Goal: Check status: Check status

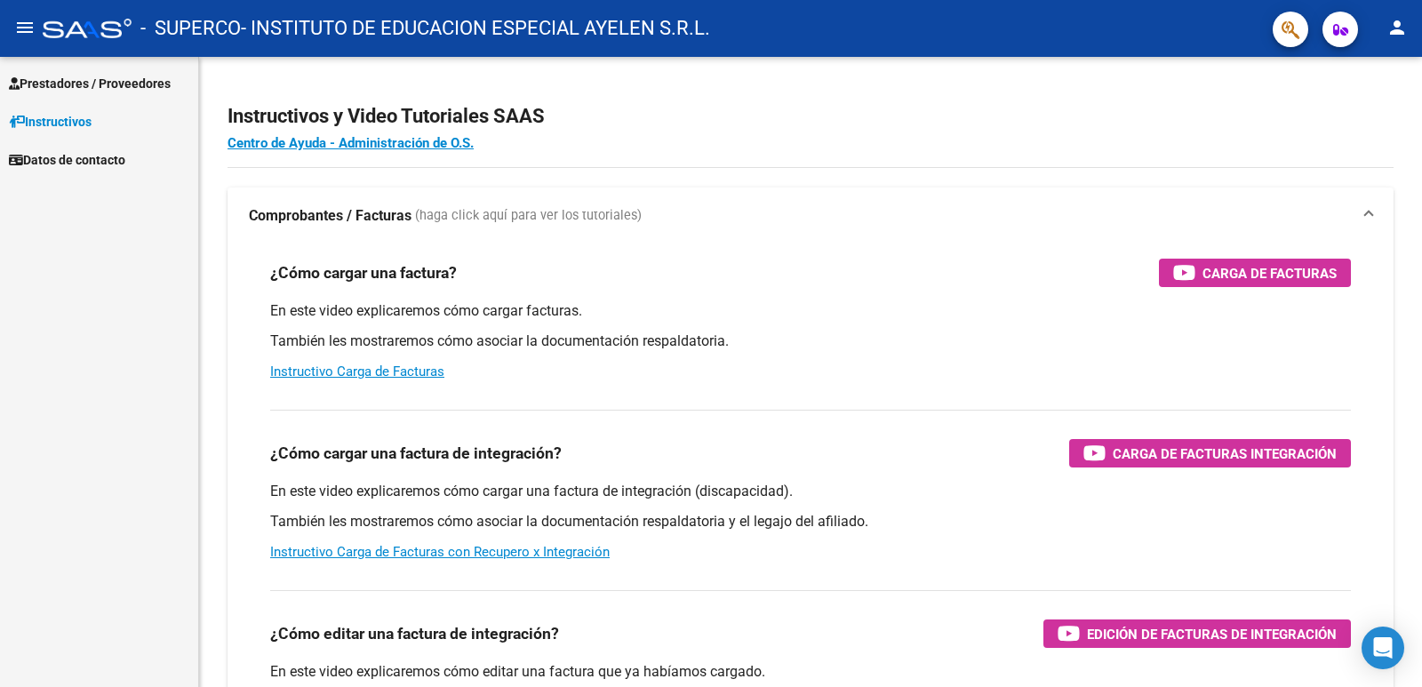
click at [91, 87] on span "Prestadores / Proveedores" at bounding box center [90, 84] width 162 height 20
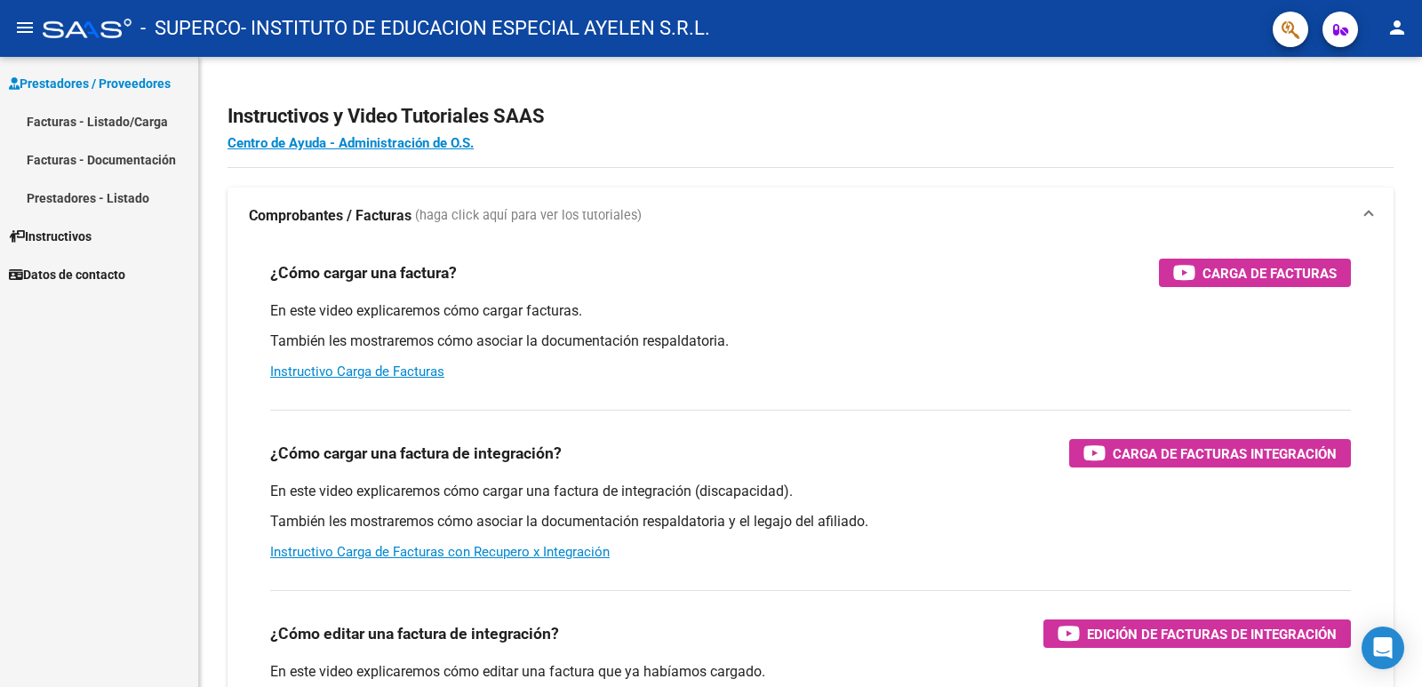
click at [91, 114] on link "Facturas - Listado/Carga" at bounding box center [99, 121] width 198 height 38
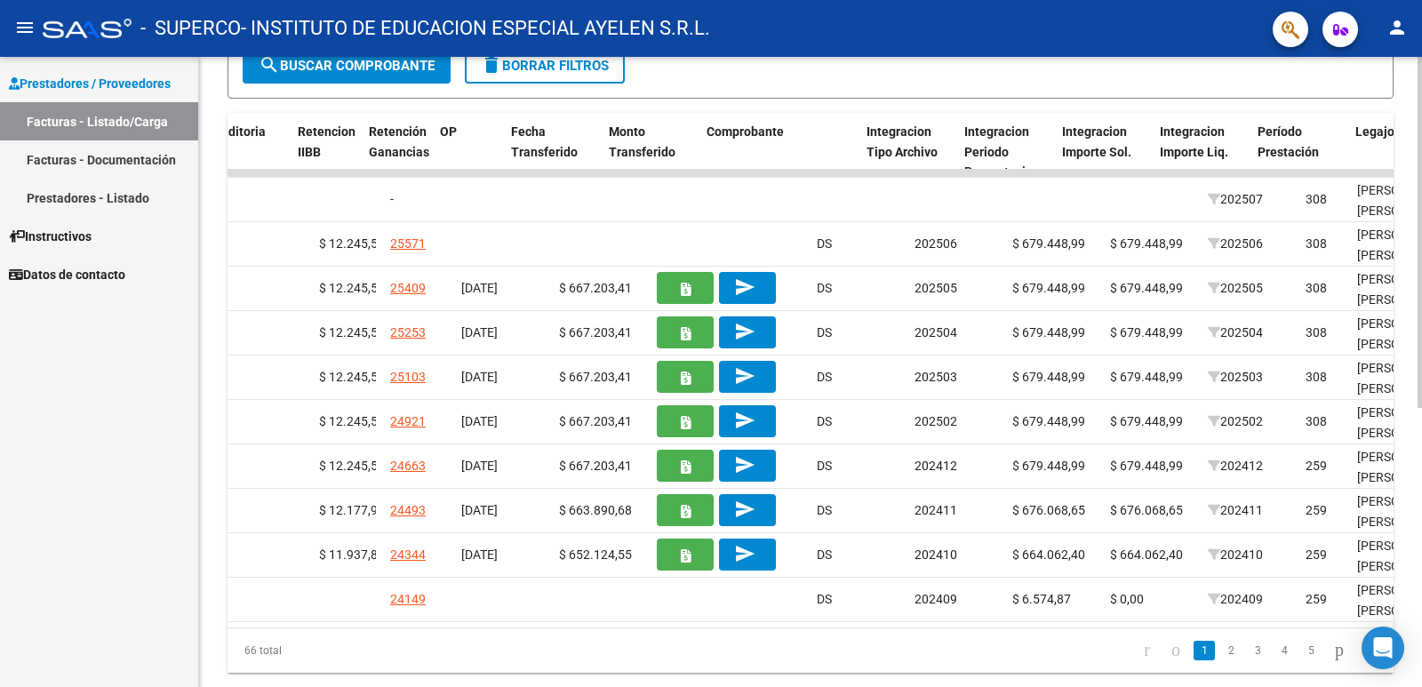
scroll to position [0, 1279]
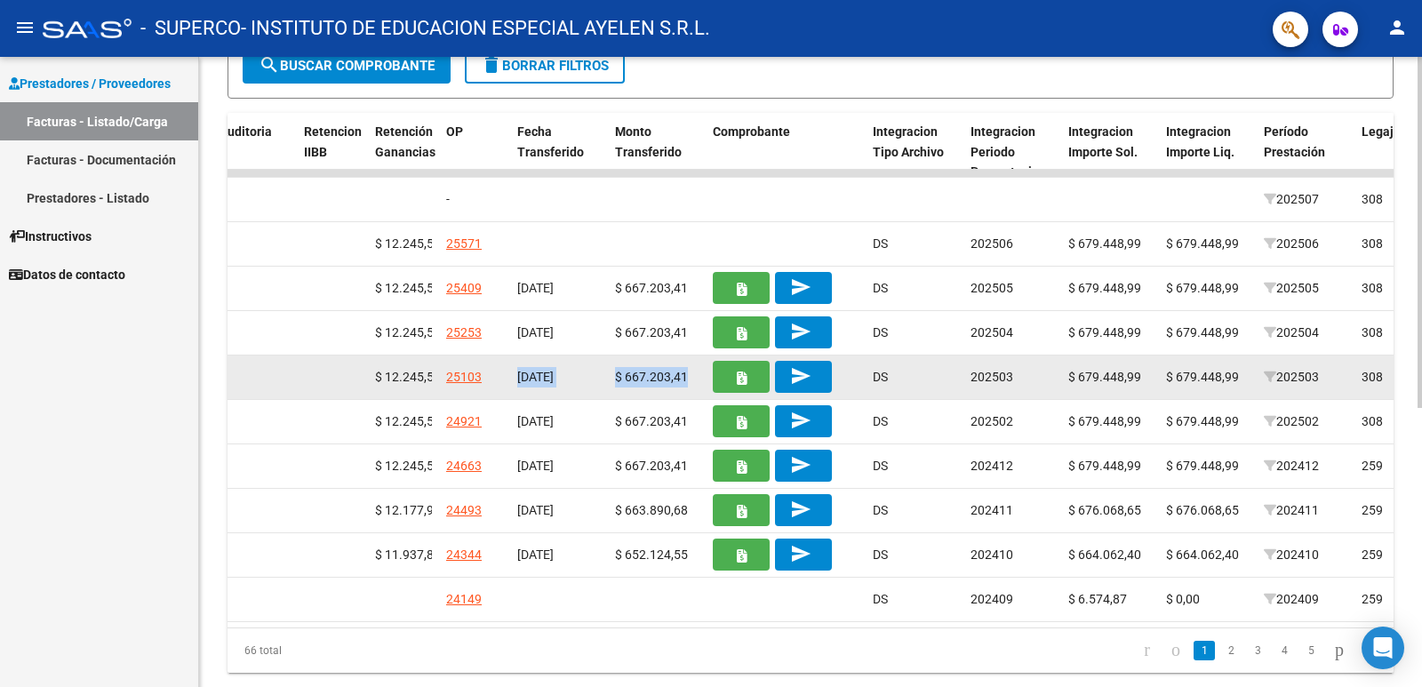
drag, startPoint x: 515, startPoint y: 373, endPoint x: 683, endPoint y: 372, distance: 167.9
click at [683, 372] on div "11472 Integración INSTITUTO DE EDUCACION ESPECIAL AYELEN S.R.L. 30625744209 Fac…" at bounding box center [821, 377] width 3746 height 44
click at [458, 373] on link "25103" at bounding box center [464, 377] width 36 height 14
